Goal: Task Accomplishment & Management: Complete application form

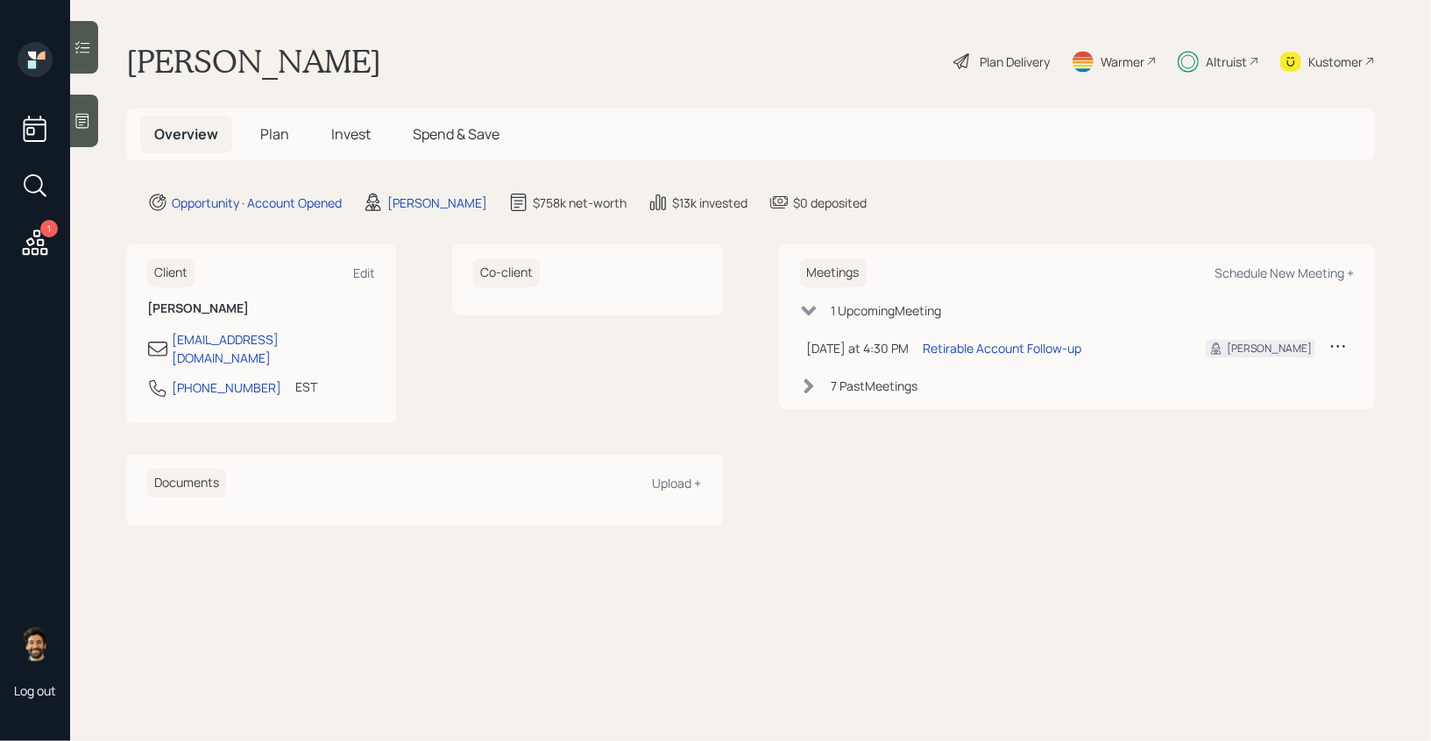
click at [329, 137] on h5 "Invest" at bounding box center [350, 135] width 67 height 38
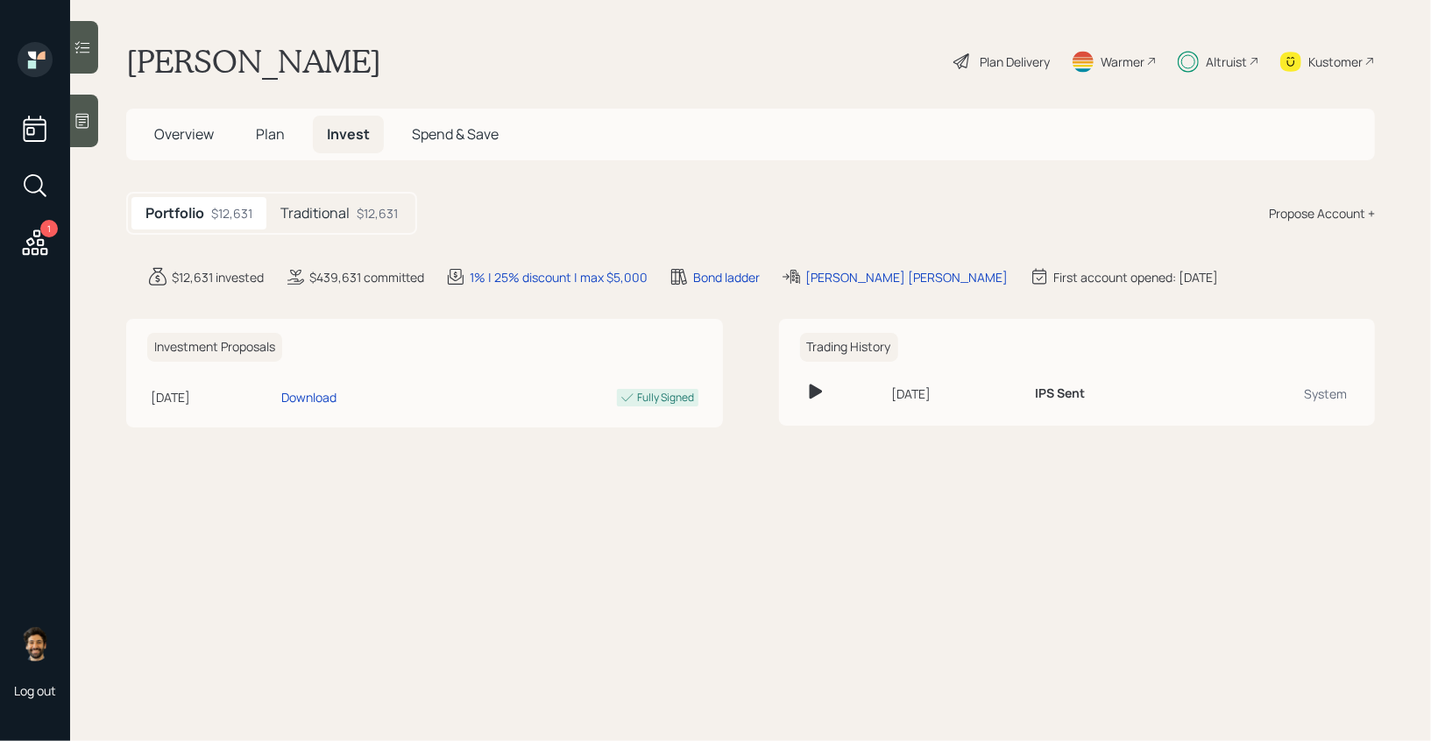
click at [309, 214] on h5 "Traditional" at bounding box center [314, 213] width 69 height 17
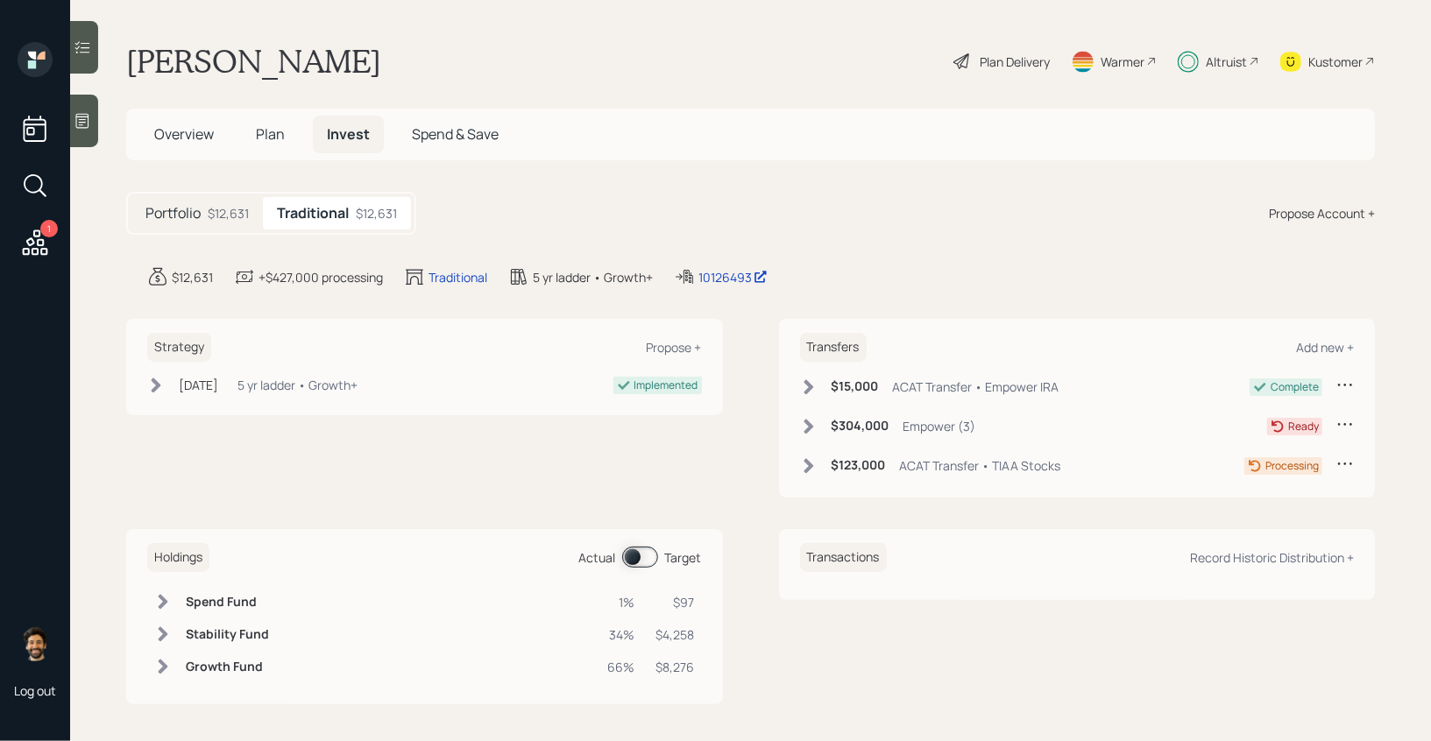
click at [807, 466] on icon at bounding box center [809, 465] width 10 height 15
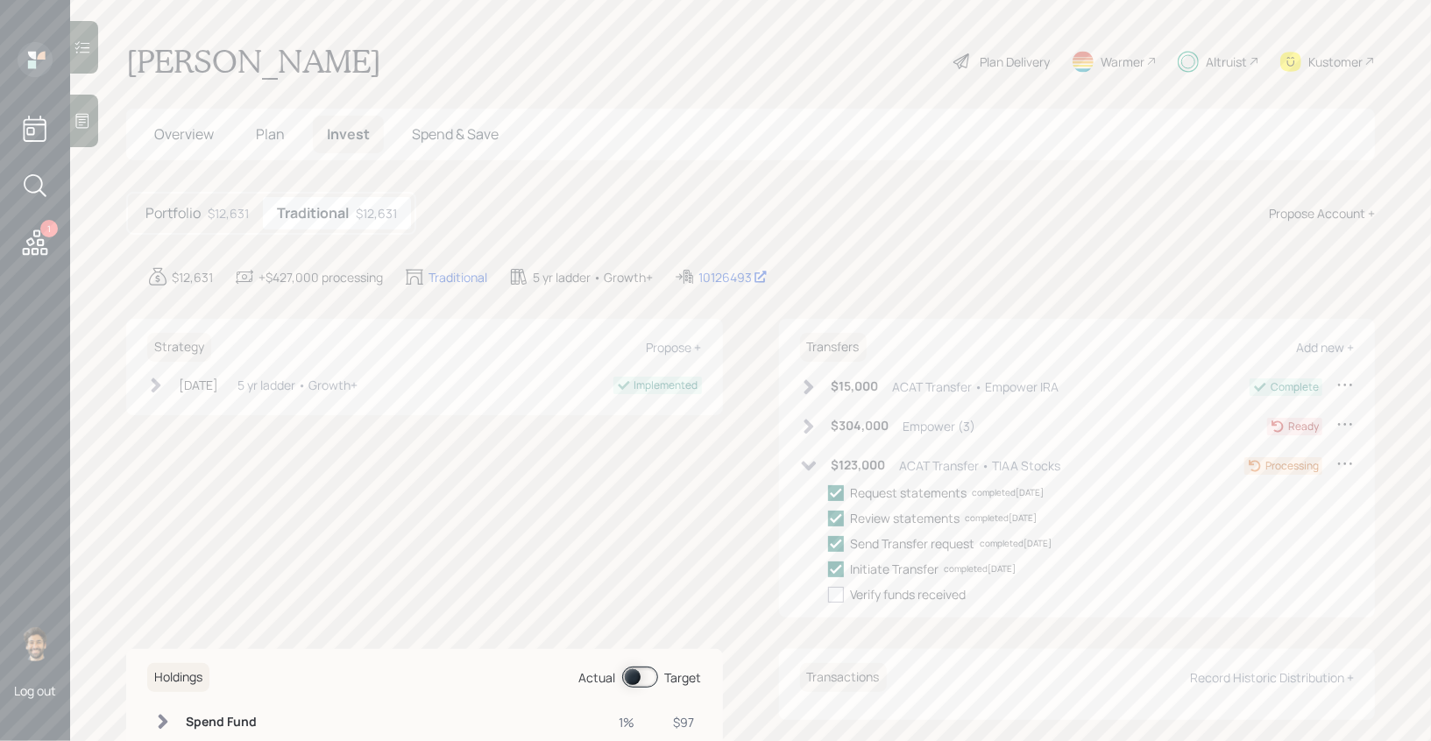
click at [811, 464] on icon at bounding box center [808, 466] width 15 height 10
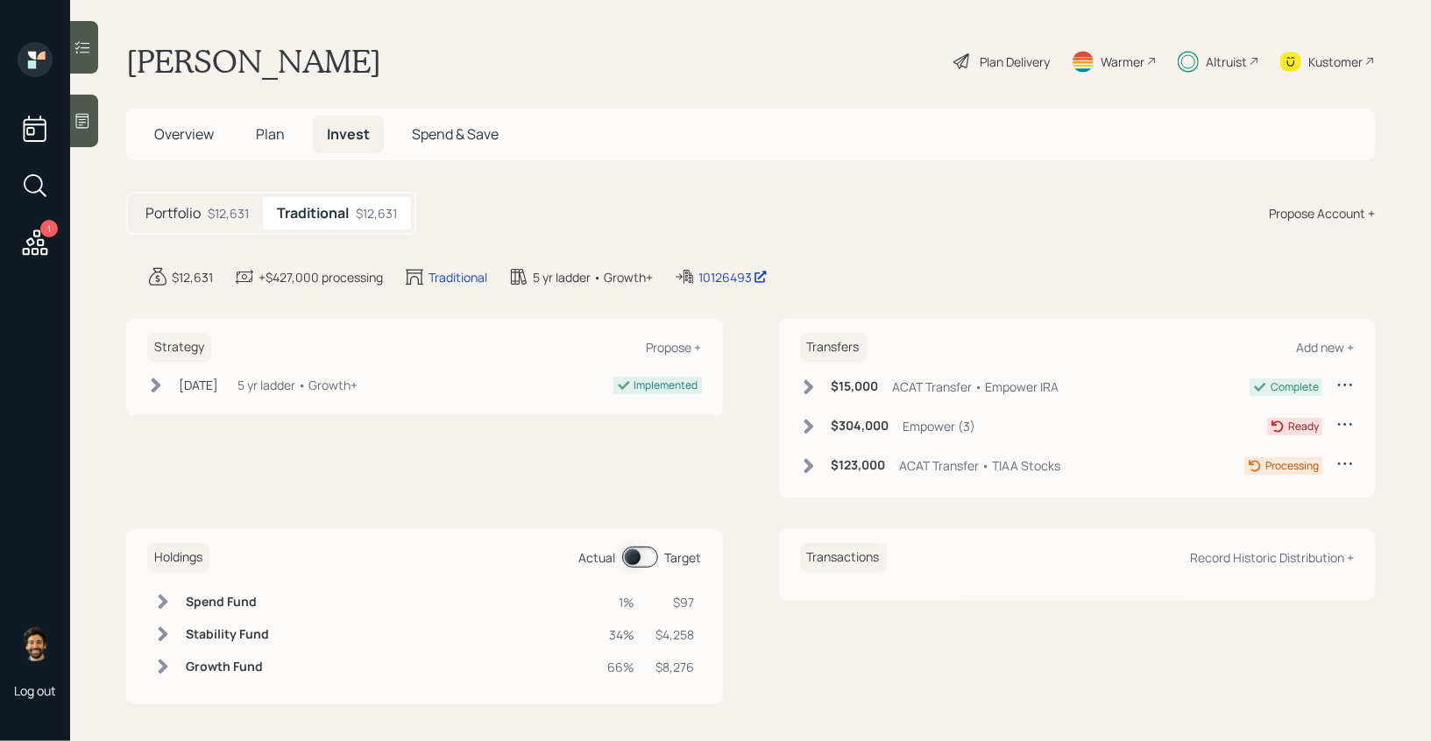
click at [234, 161] on main "[PERSON_NAME] Plan Delivery Warmer Altruist Kustomer Overview Plan Invest Spend…" at bounding box center [750, 370] width 1361 height 741
click at [257, 131] on span "Plan" at bounding box center [270, 133] width 29 height 19
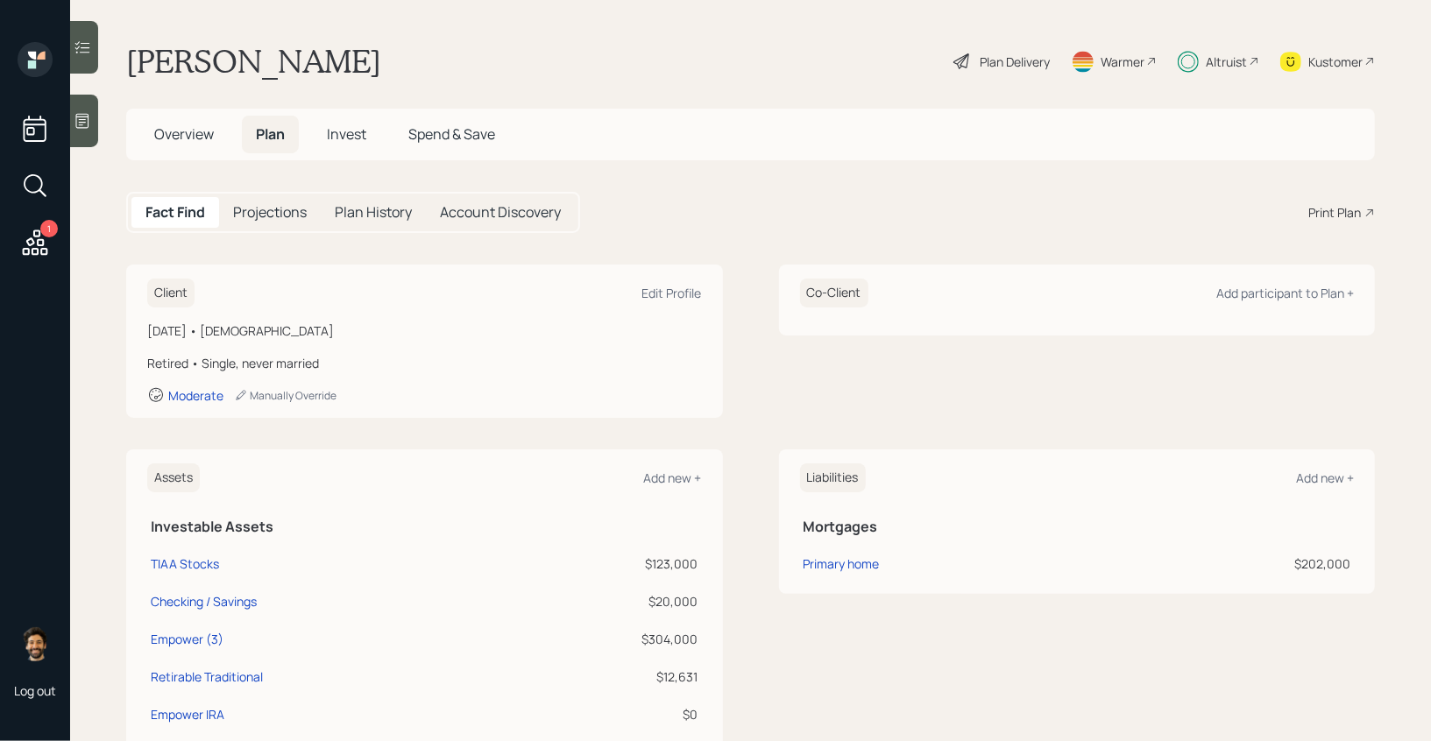
click at [358, 120] on h5 "Invest" at bounding box center [346, 135] width 67 height 38
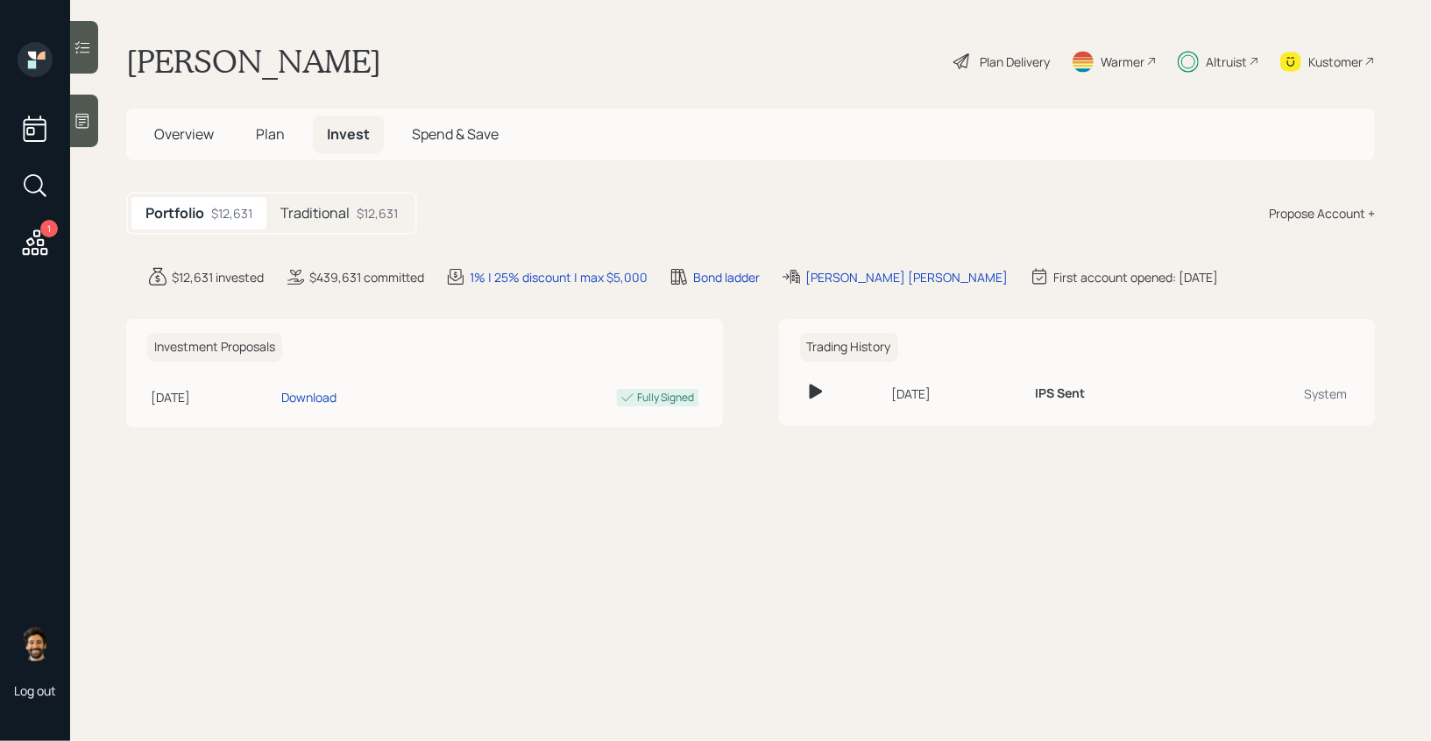
click at [337, 237] on main "[PERSON_NAME] Plan Delivery Warmer Altruist Kustomer Overview Plan Invest Spend…" at bounding box center [750, 370] width 1361 height 741
click at [330, 220] on h5 "Traditional" at bounding box center [314, 213] width 69 height 17
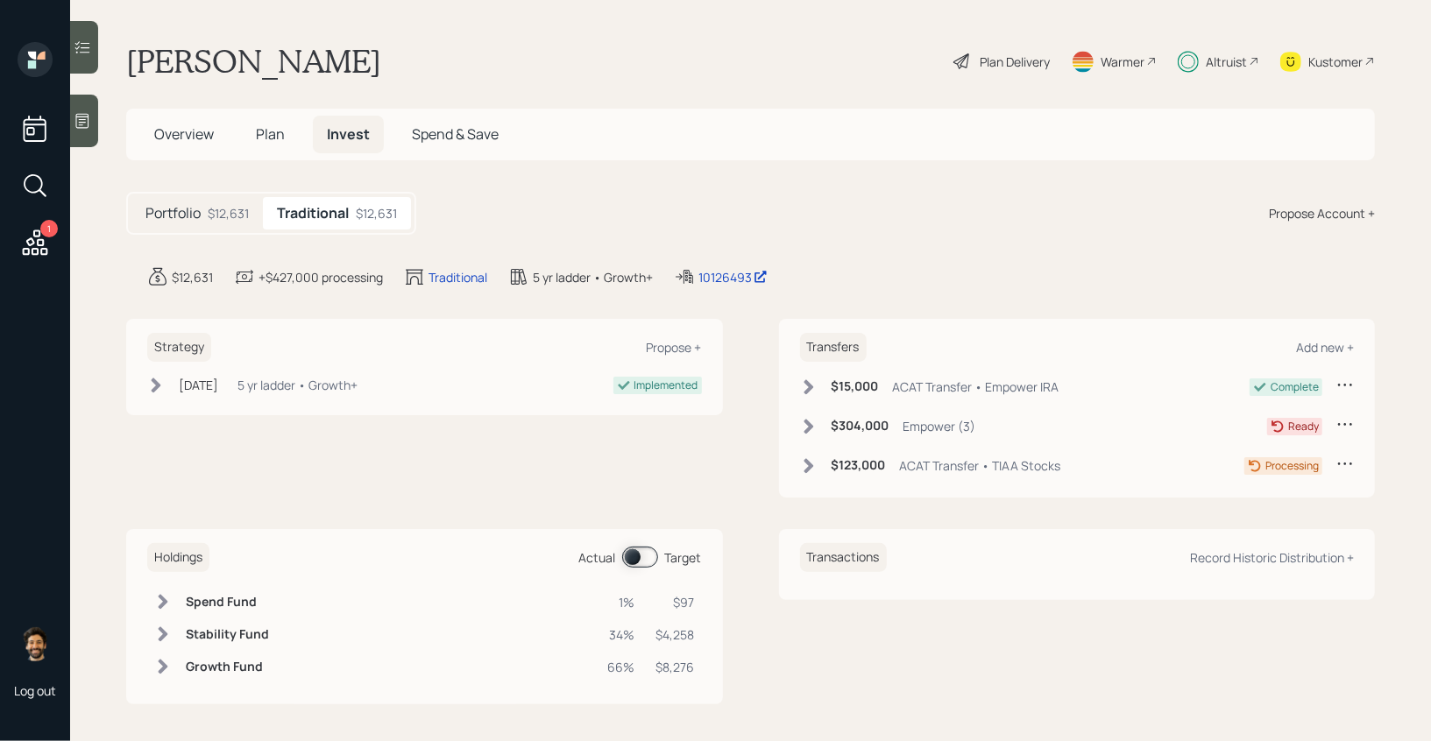
click at [264, 138] on span "Plan" at bounding box center [270, 133] width 29 height 19
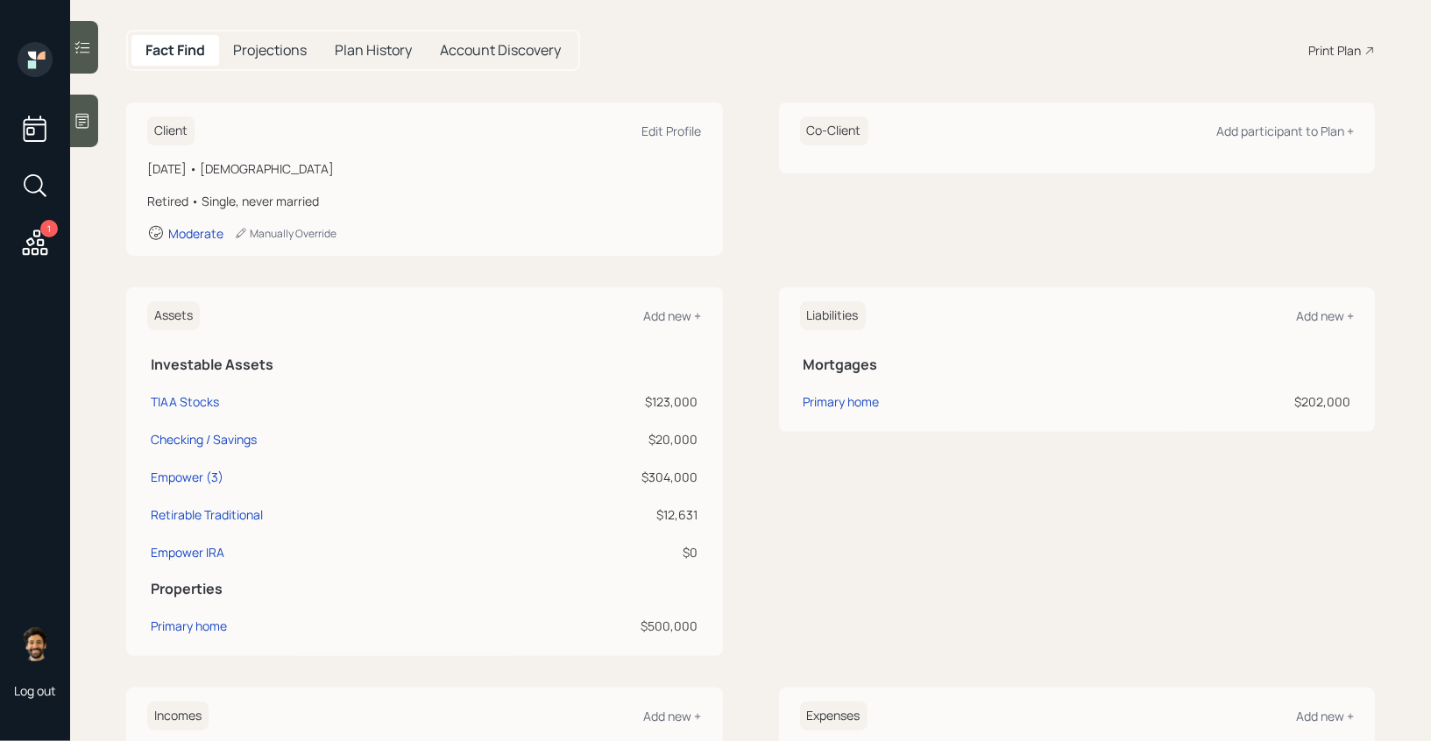
scroll to position [163, 0]
click at [656, 307] on div "Add new +" at bounding box center [673, 315] width 58 height 17
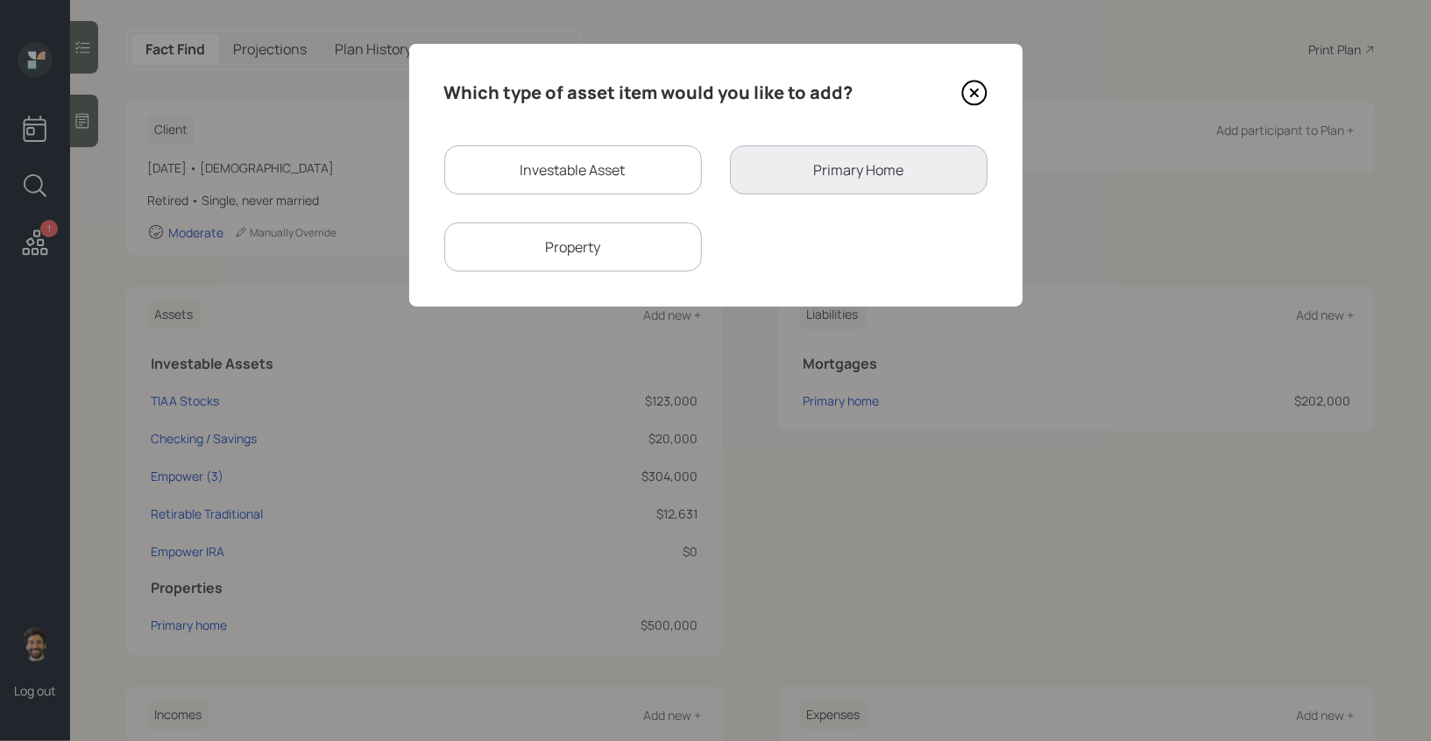
click at [489, 164] on div "Investable Asset" at bounding box center [573, 169] width 258 height 49
select select "taxable"
select select "balanced"
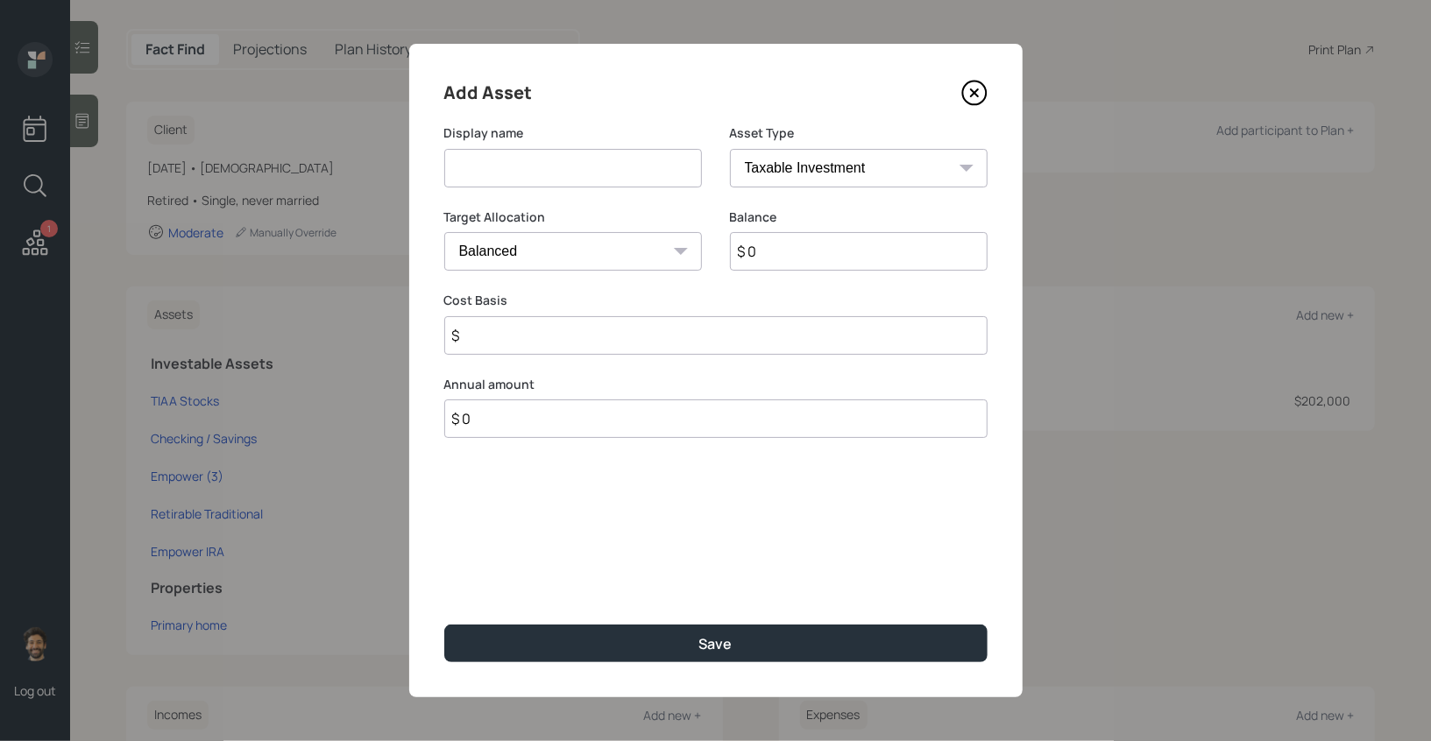
click at [493, 172] on input at bounding box center [573, 168] width 258 height 39
type input "TIAA Fixed Portion"
click at [763, 253] on input "$ 0" at bounding box center [859, 251] width 258 height 39
type input "$ 83,000"
click at [755, 174] on select "SEP [PERSON_NAME] IRA 401(k) [PERSON_NAME] 401(k) 403(b) [PERSON_NAME] 403(b) 4…" at bounding box center [859, 168] width 258 height 39
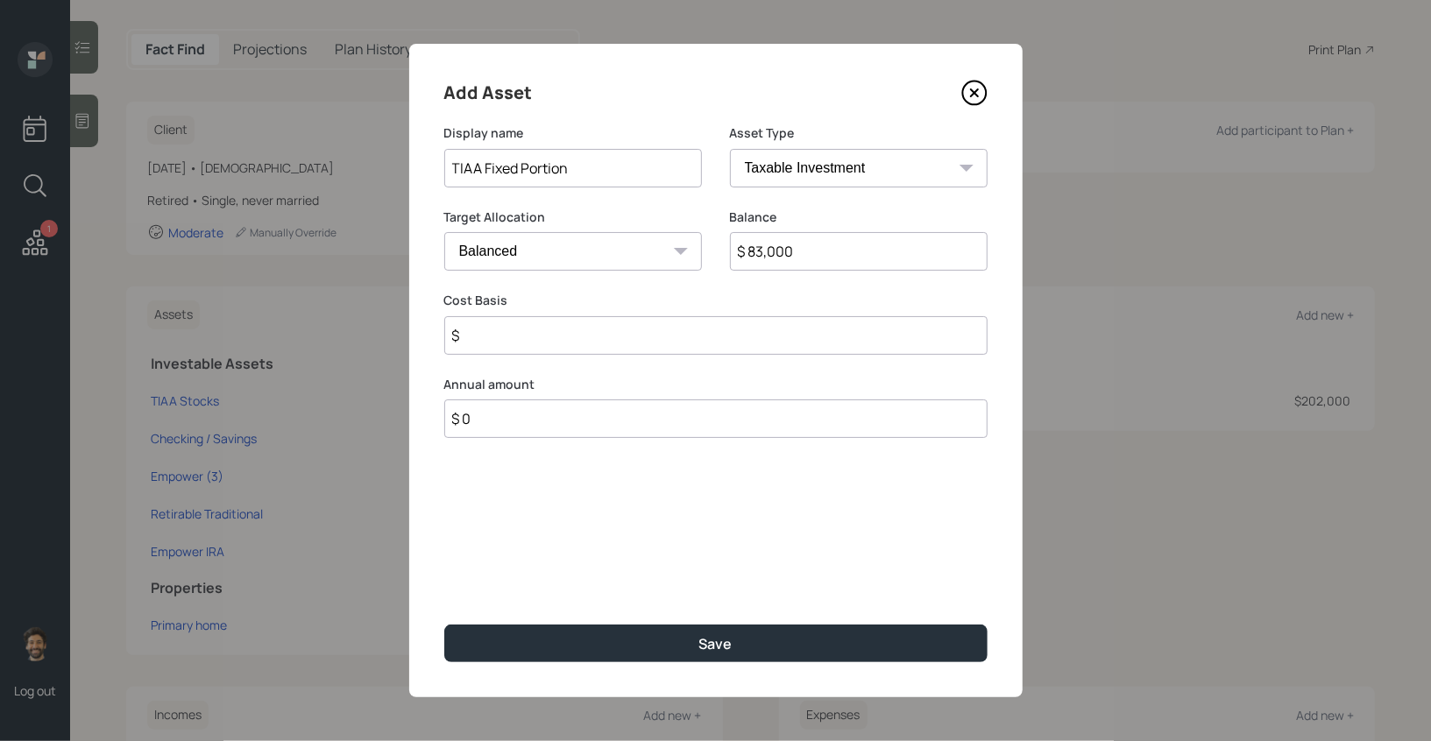
select select "company_sponsored"
click at [730, 149] on select "SEP [PERSON_NAME] IRA 401(k) [PERSON_NAME] 401(k) 403(b) [PERSON_NAME] 403(b) 4…" at bounding box center [859, 168] width 258 height 39
click at [528, 333] on input "number" at bounding box center [559, 335] width 231 height 39
type input "0"
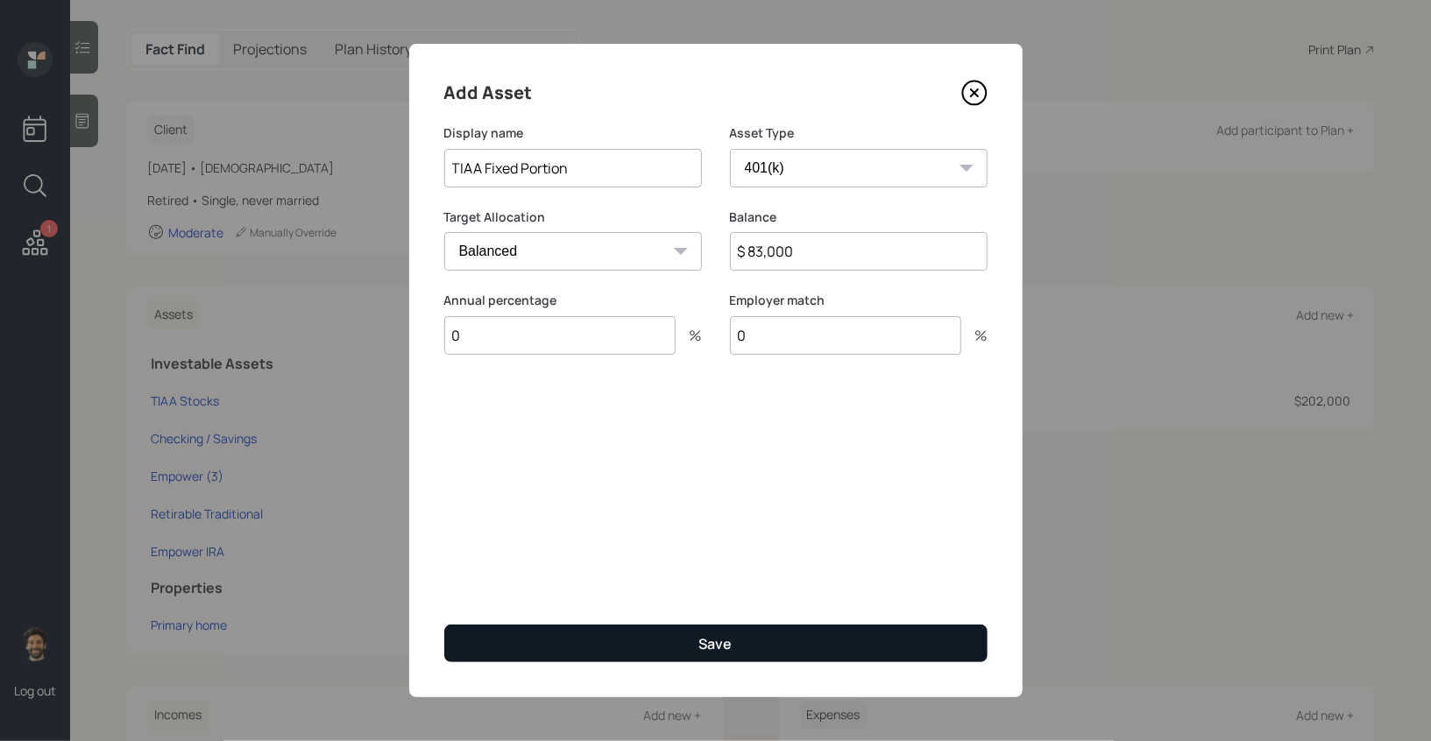
type input "0"
click at [528, 635] on button "Save" at bounding box center [715, 644] width 543 height 38
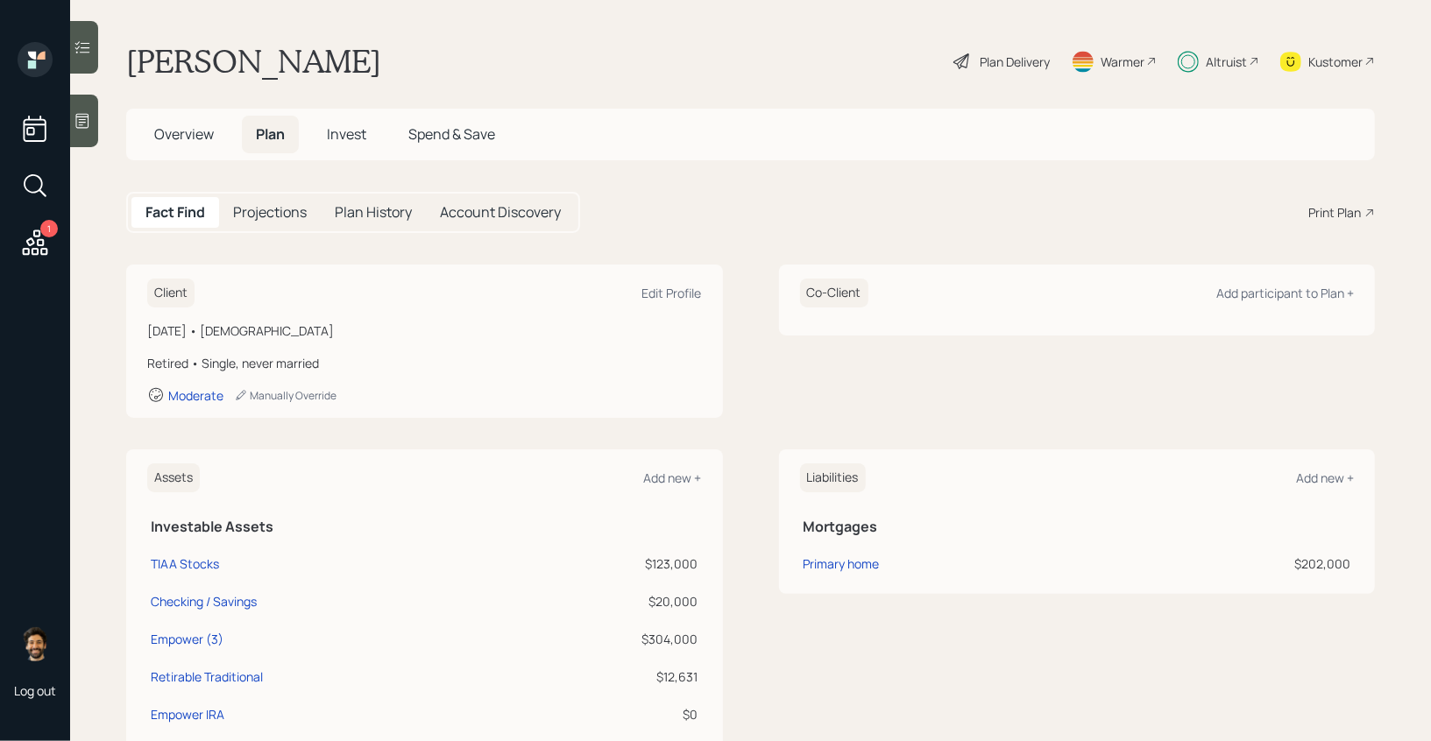
click at [357, 133] on span "Invest" at bounding box center [346, 133] width 39 height 19
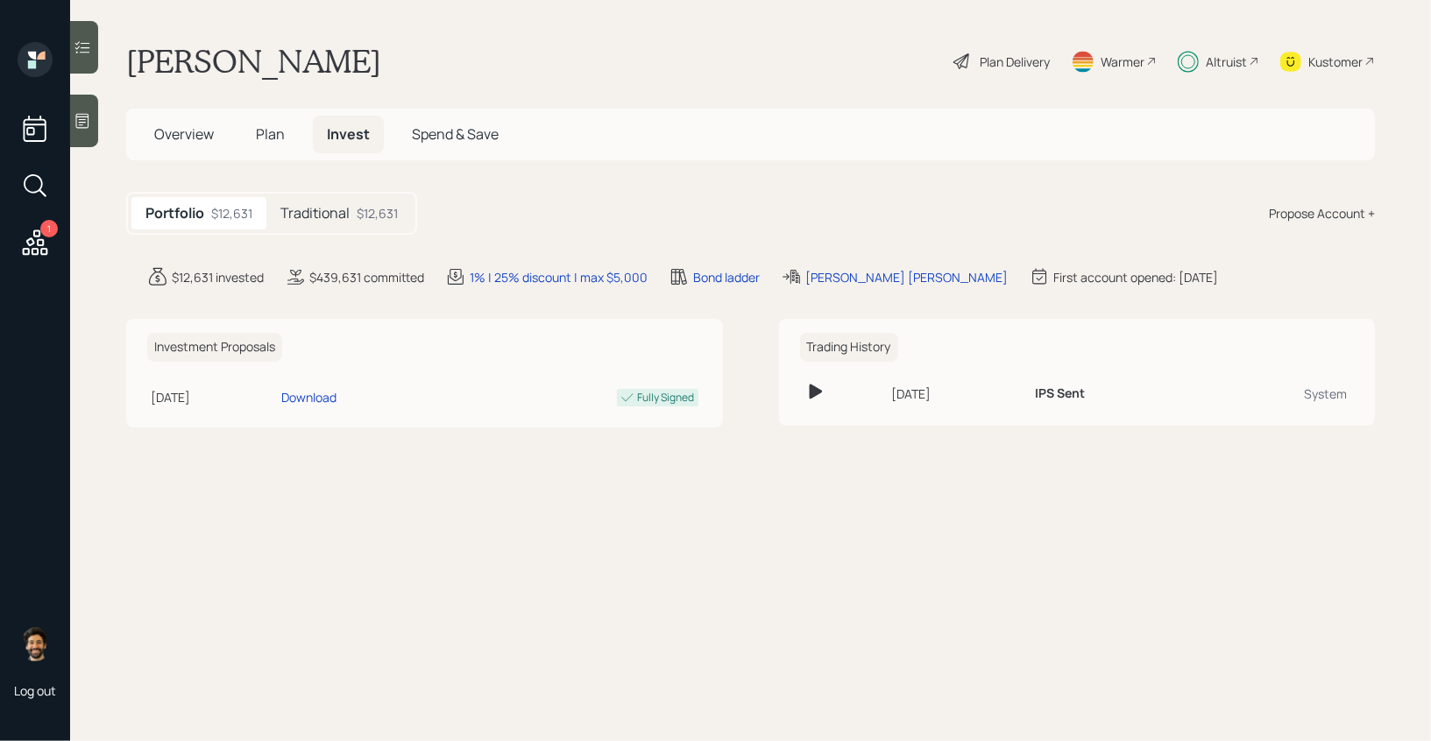
click at [329, 208] on h5 "Traditional" at bounding box center [314, 213] width 69 height 17
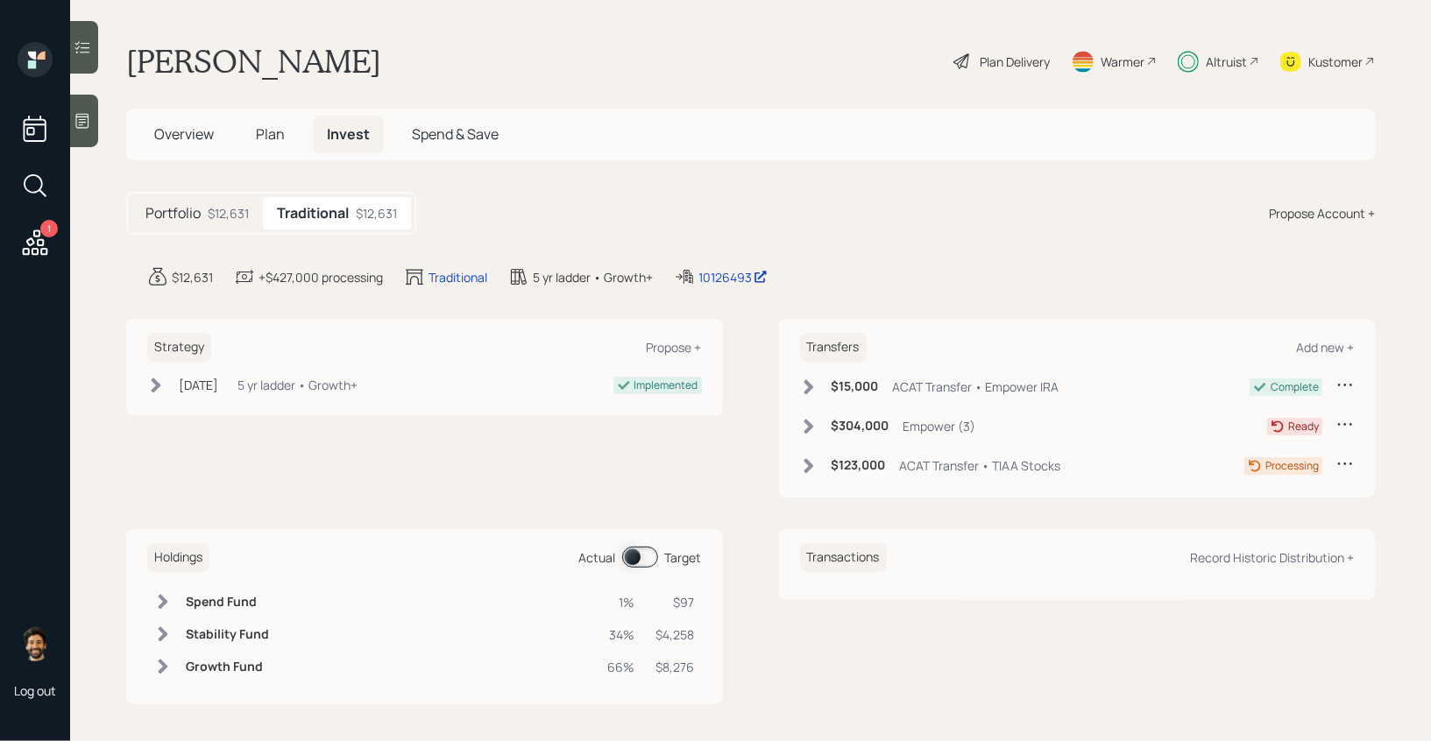
click at [258, 133] on span "Plan" at bounding box center [270, 133] width 29 height 19
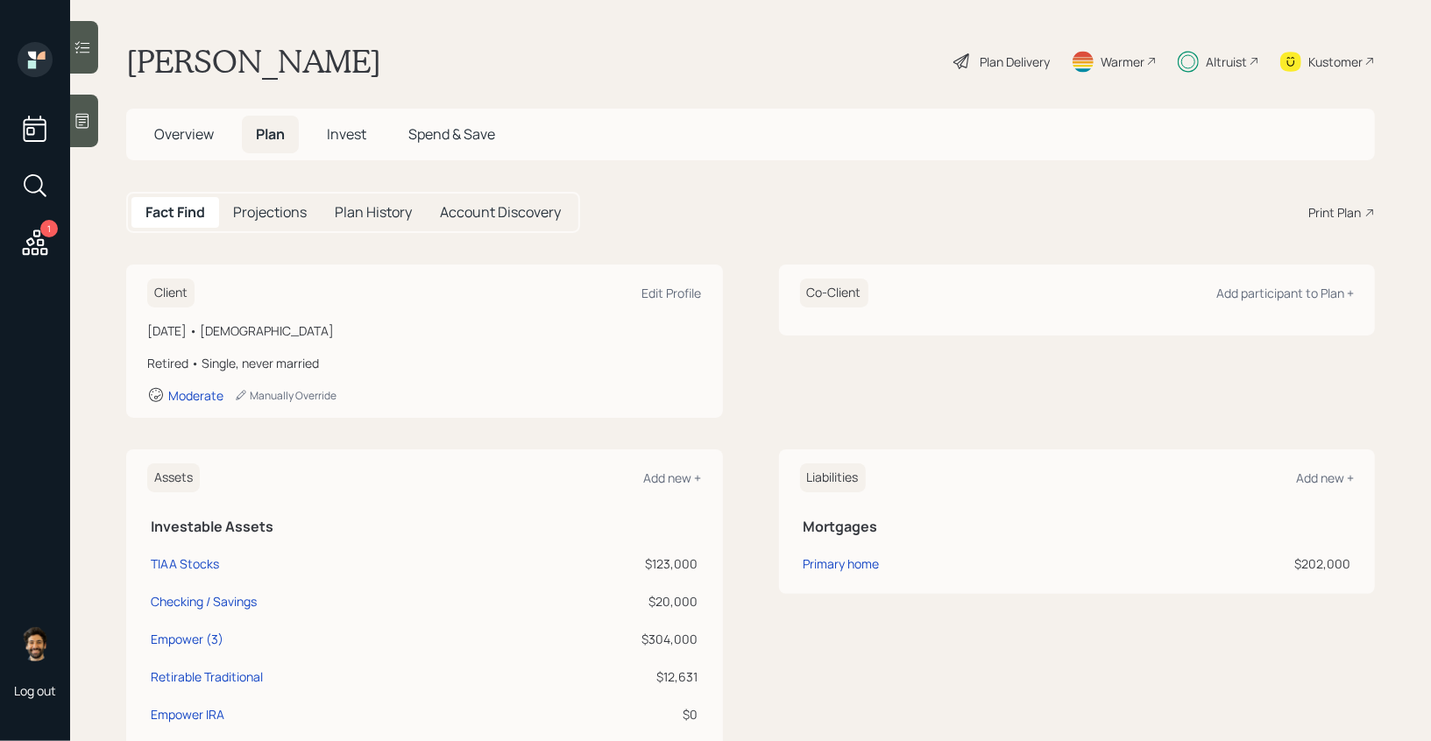
click at [174, 124] on h5 "Overview" at bounding box center [184, 135] width 88 height 38
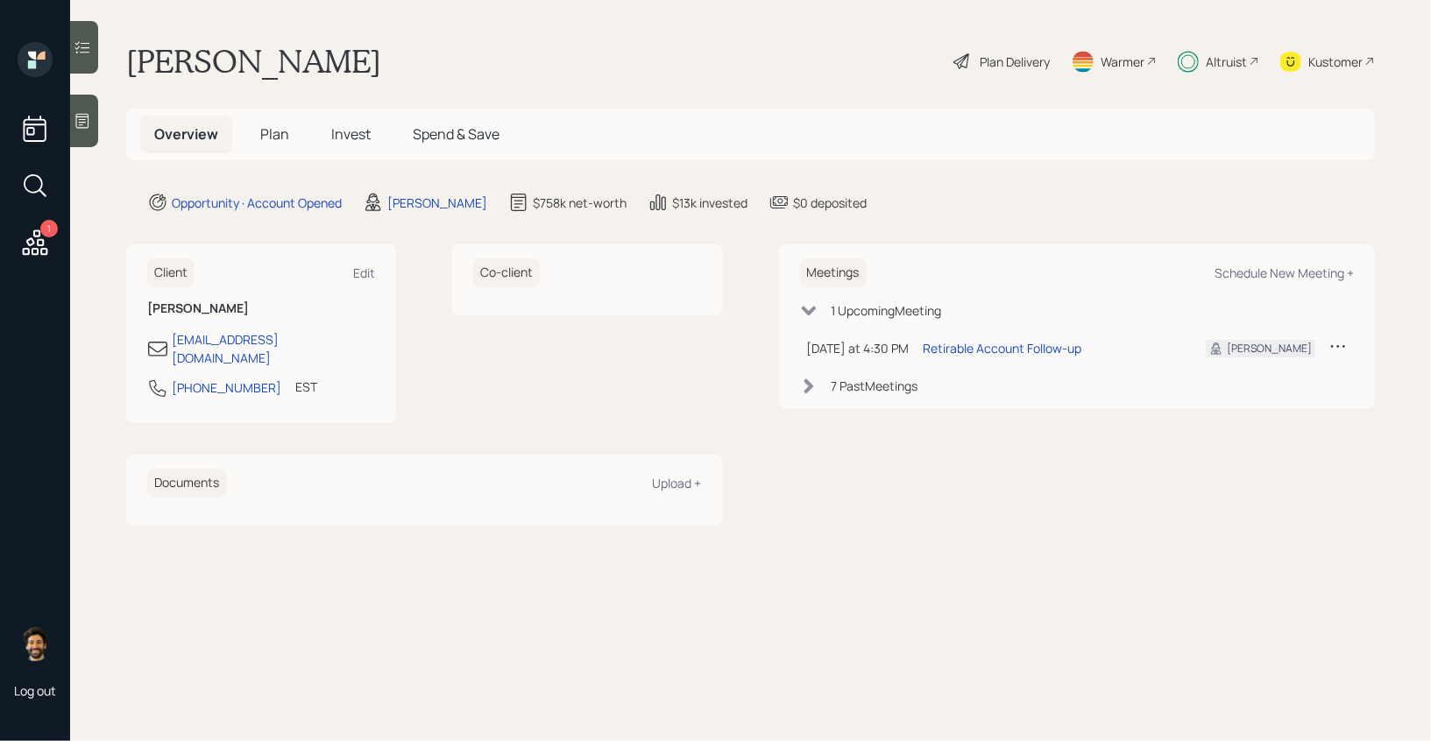
click at [347, 152] on h5 "Invest" at bounding box center [350, 135] width 67 height 38
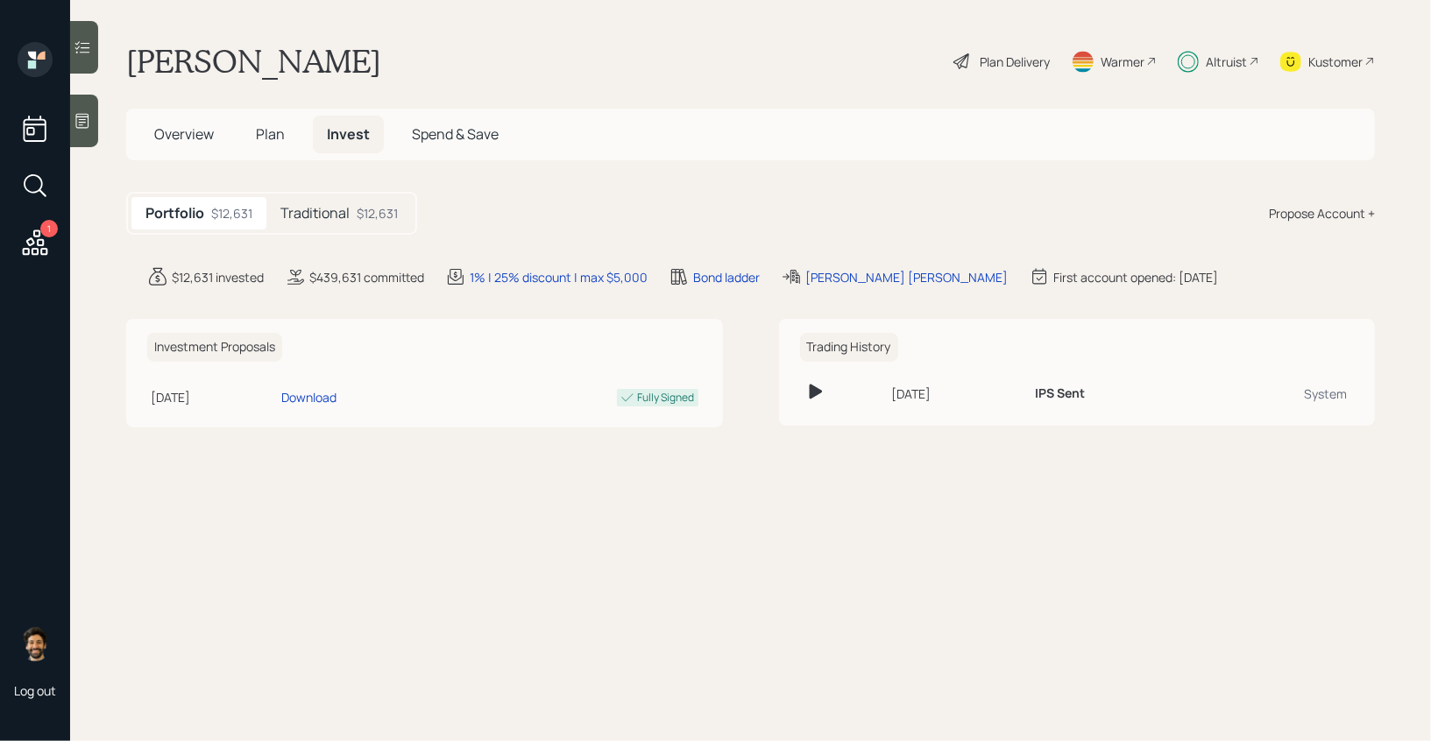
click at [1235, 60] on div "Altruist" at bounding box center [1226, 62] width 41 height 18
click at [1236, 67] on div "Altruist" at bounding box center [1226, 62] width 41 height 18
click at [178, 138] on span "Overview" at bounding box center [184, 133] width 60 height 19
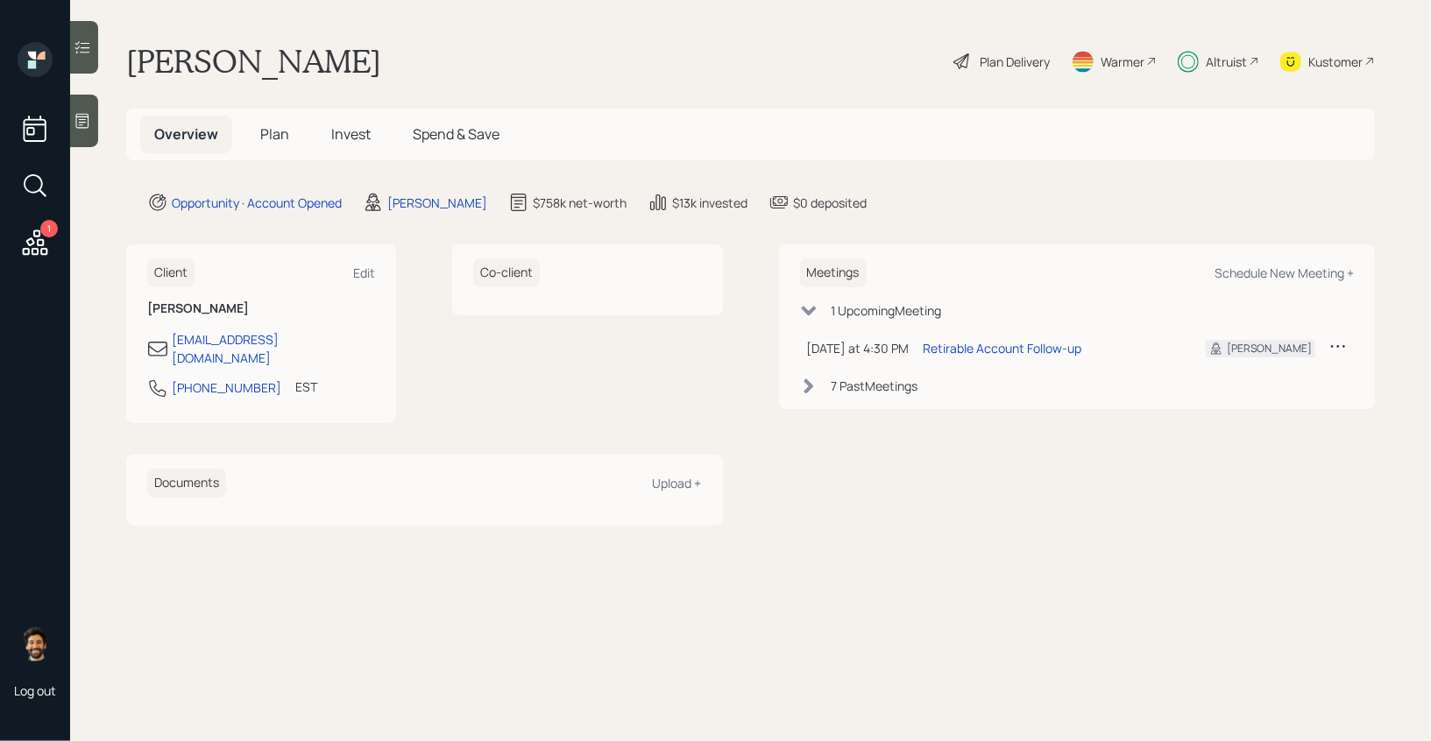
click at [1313, 60] on div "Kustomer" at bounding box center [1335, 62] width 54 height 18
click at [287, 130] on span "Plan" at bounding box center [274, 133] width 29 height 19
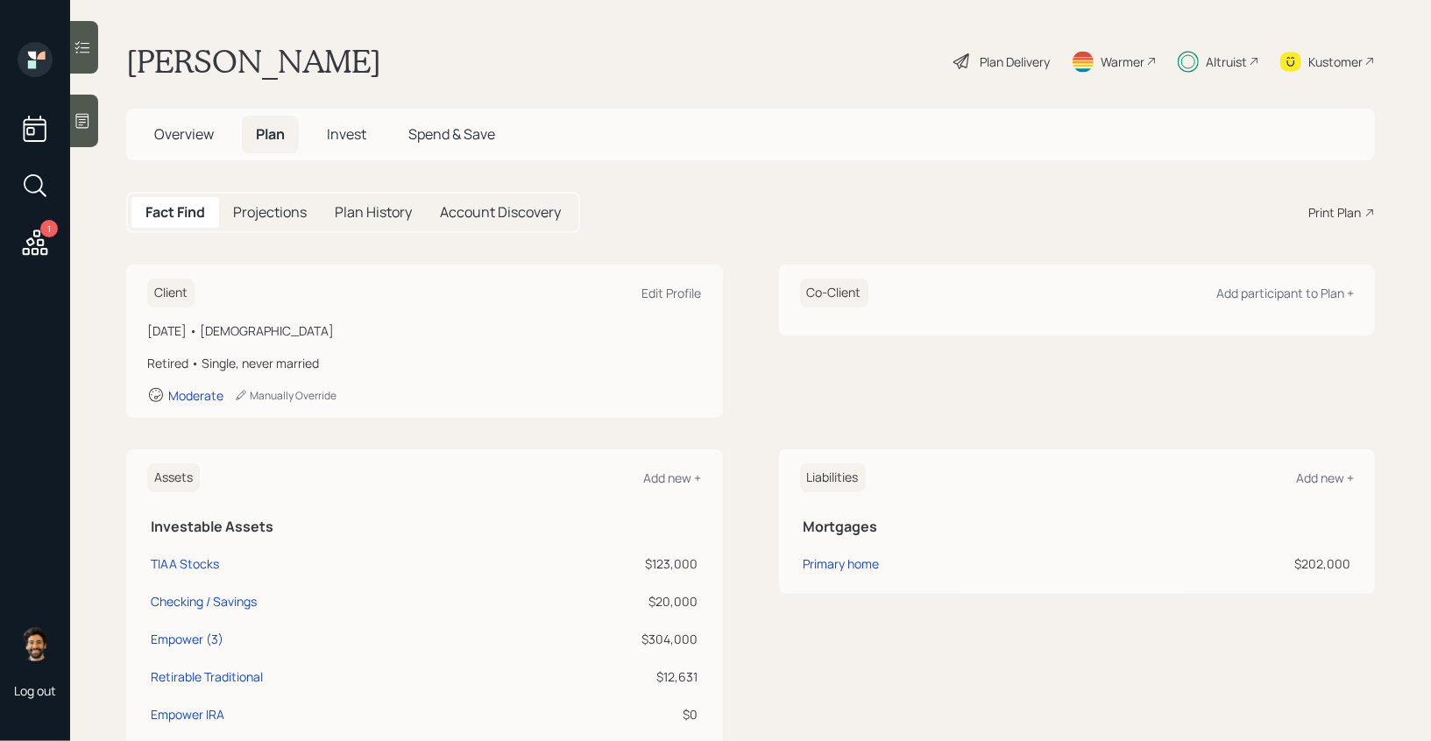
scroll to position [178, 0]
